Goal: Transaction & Acquisition: Purchase product/service

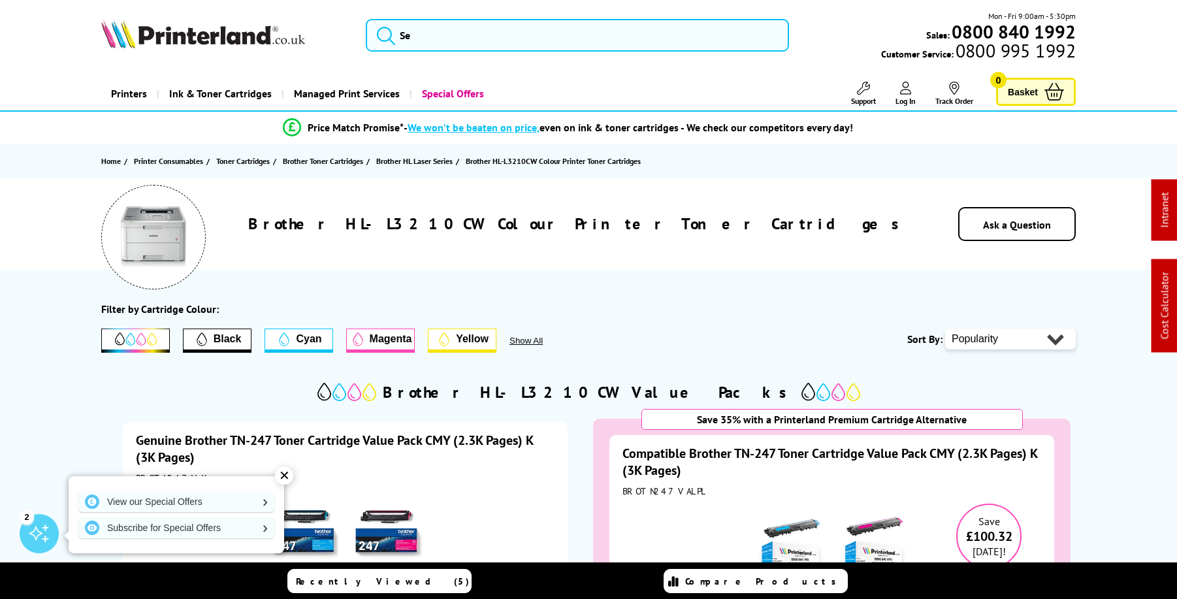
click at [1027, 95] on span "Basket" at bounding box center [1023, 92] width 30 height 18
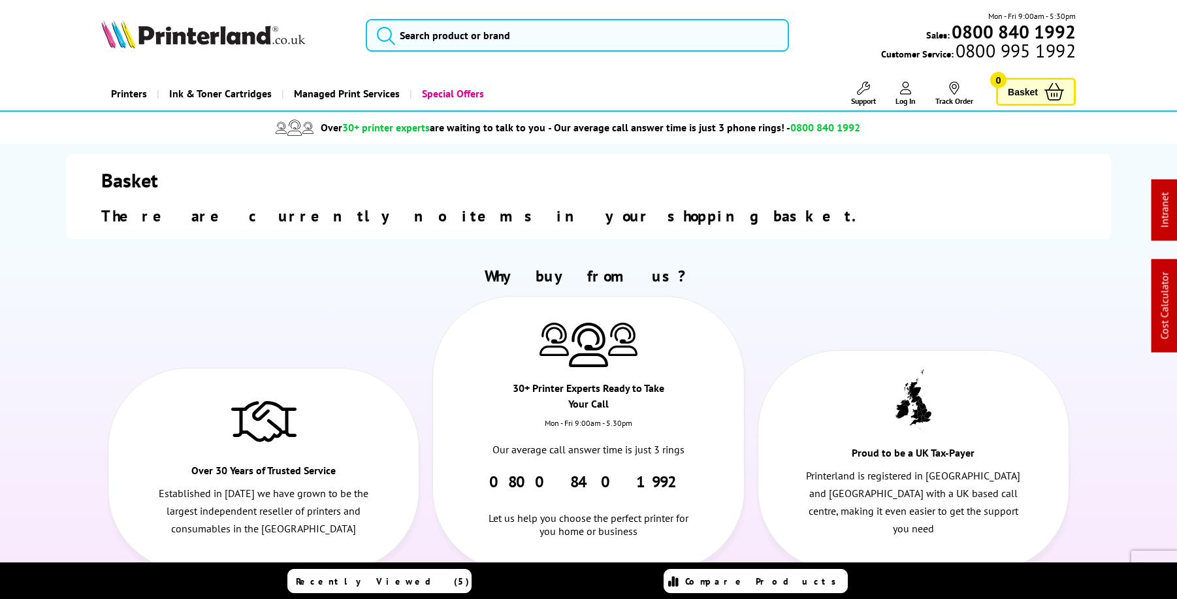
click at [230, 38] on img at bounding box center [203, 34] width 204 height 29
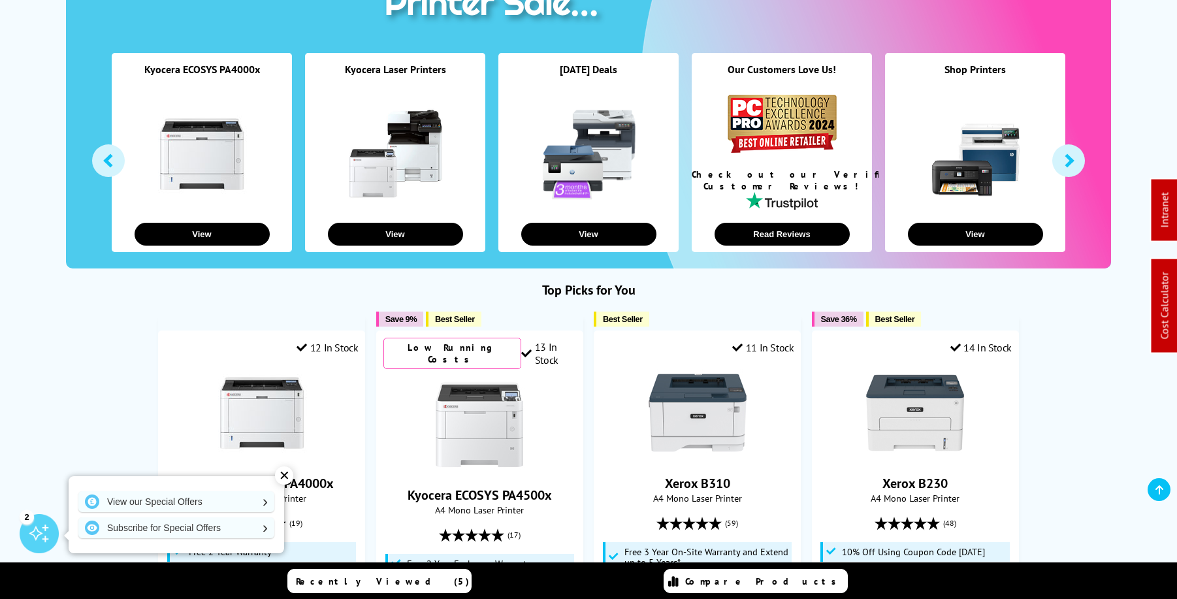
scroll to position [276, 0]
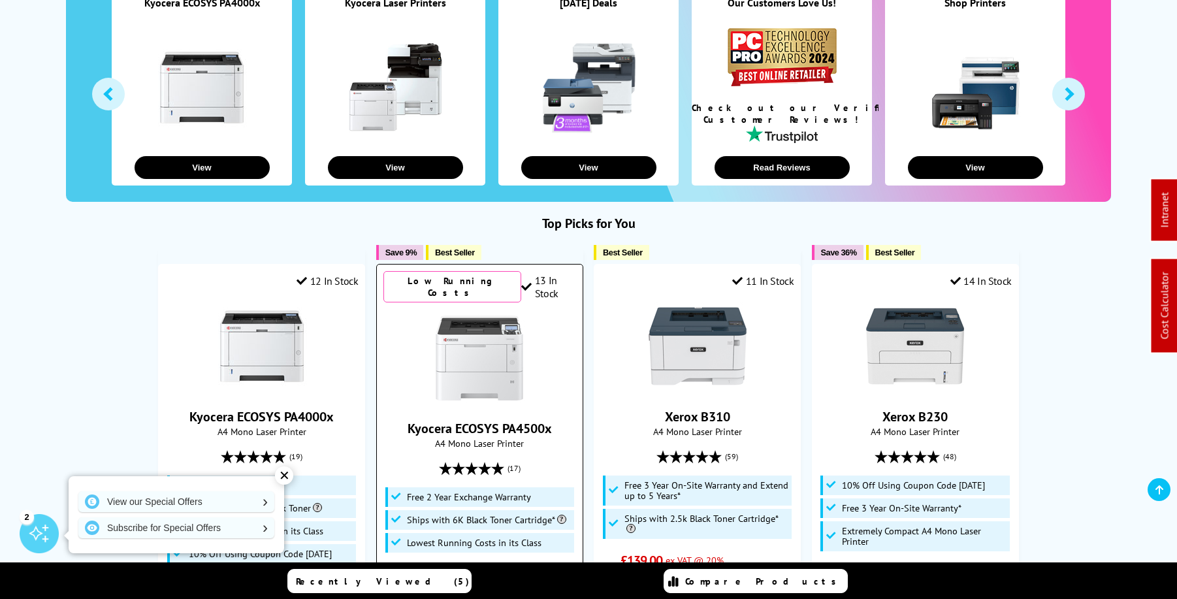
click at [489, 353] on img at bounding box center [479, 358] width 98 height 98
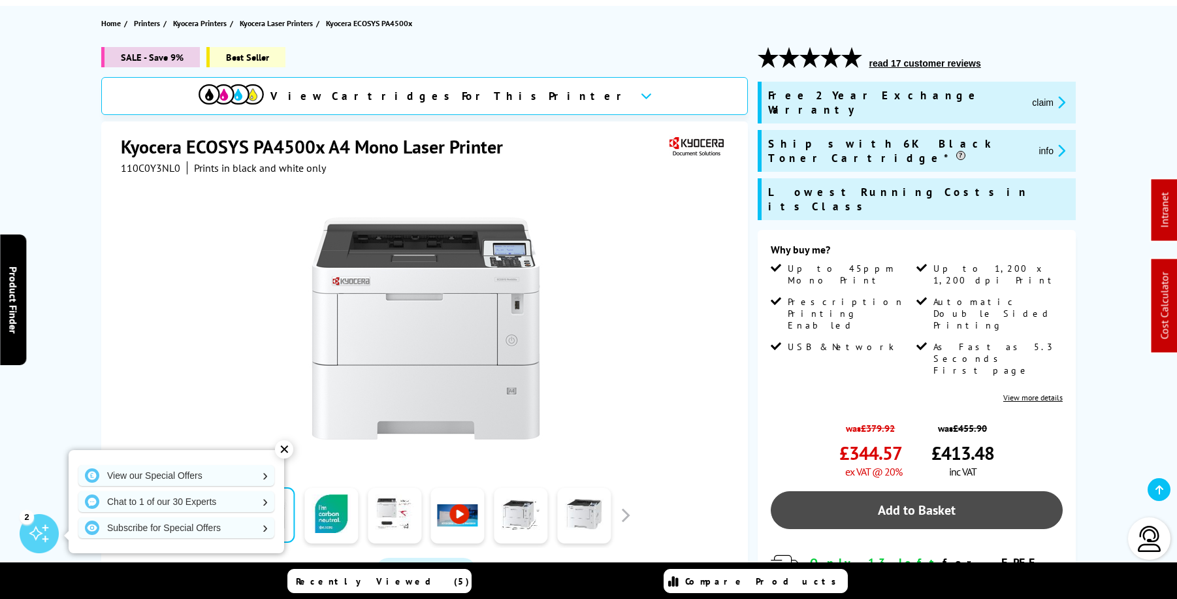
click at [919, 491] on link "Add to Basket" at bounding box center [917, 510] width 292 height 38
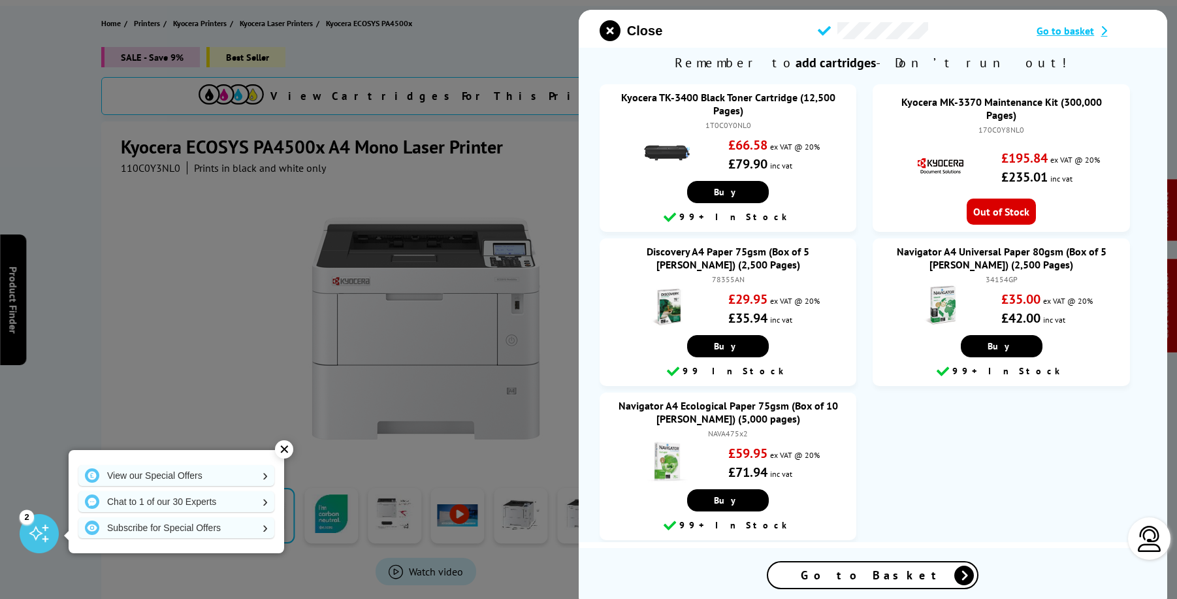
click at [883, 590] on div "Go to Basket" at bounding box center [873, 578] width 588 height 61
click at [880, 579] on span "Go to Basket" at bounding box center [873, 575] width 144 height 15
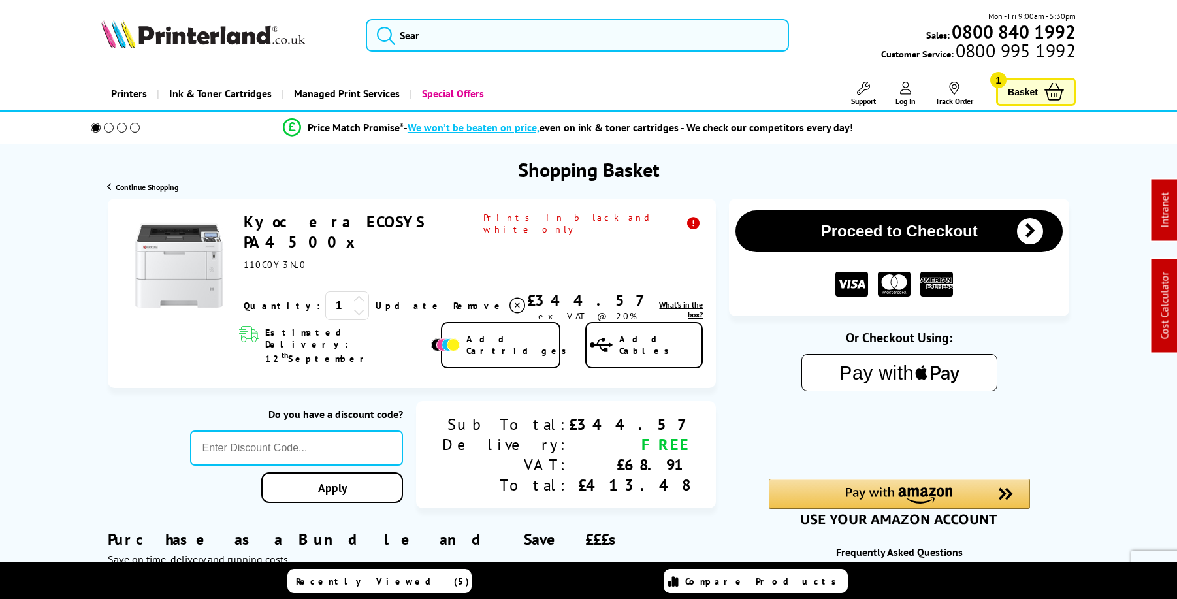
click at [915, 238] on button "Proceed to Checkout" at bounding box center [898, 231] width 327 height 42
